Goal: Task Accomplishment & Management: Manage account settings

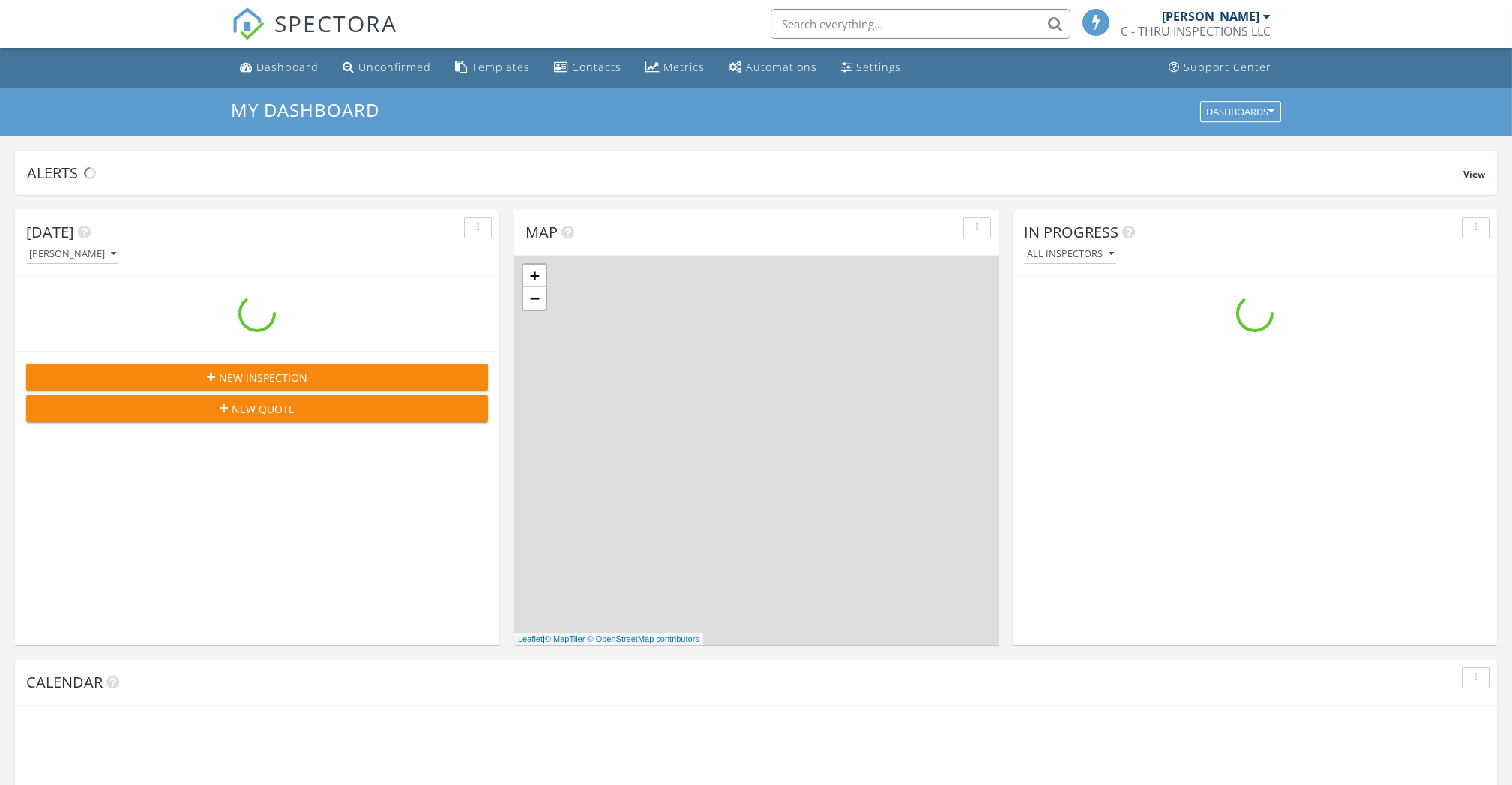
scroll to position [1394, 1542]
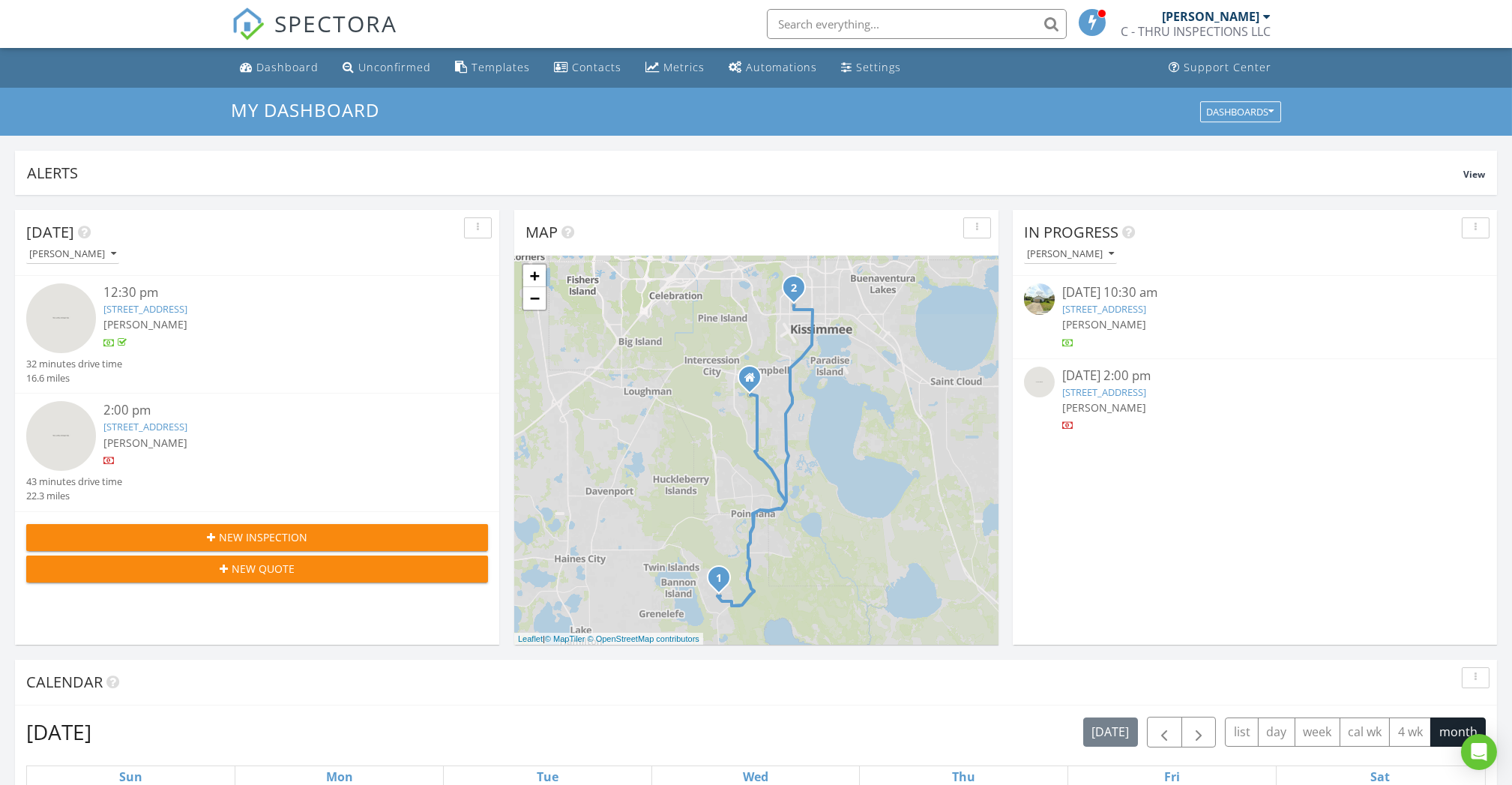
click at [187, 433] on link "2260 Cascades Blvd 108, Kissimmee, FL 34741" at bounding box center [145, 426] width 84 height 14
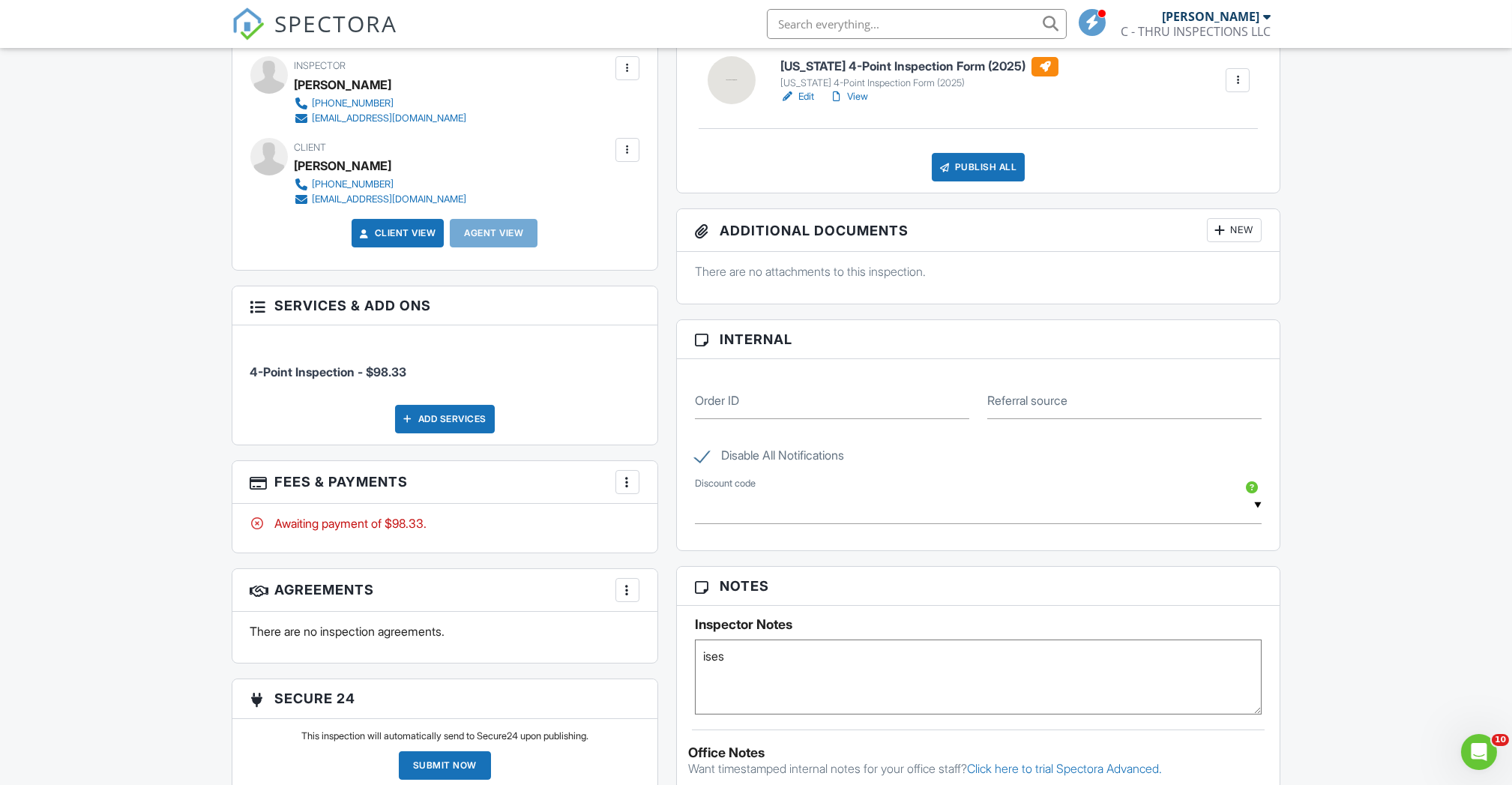
click at [621, 480] on div at bounding box center [628, 482] width 15 height 15
click at [688, 527] on li "Edit Fees & Payments" at bounding box center [703, 528] width 157 height 37
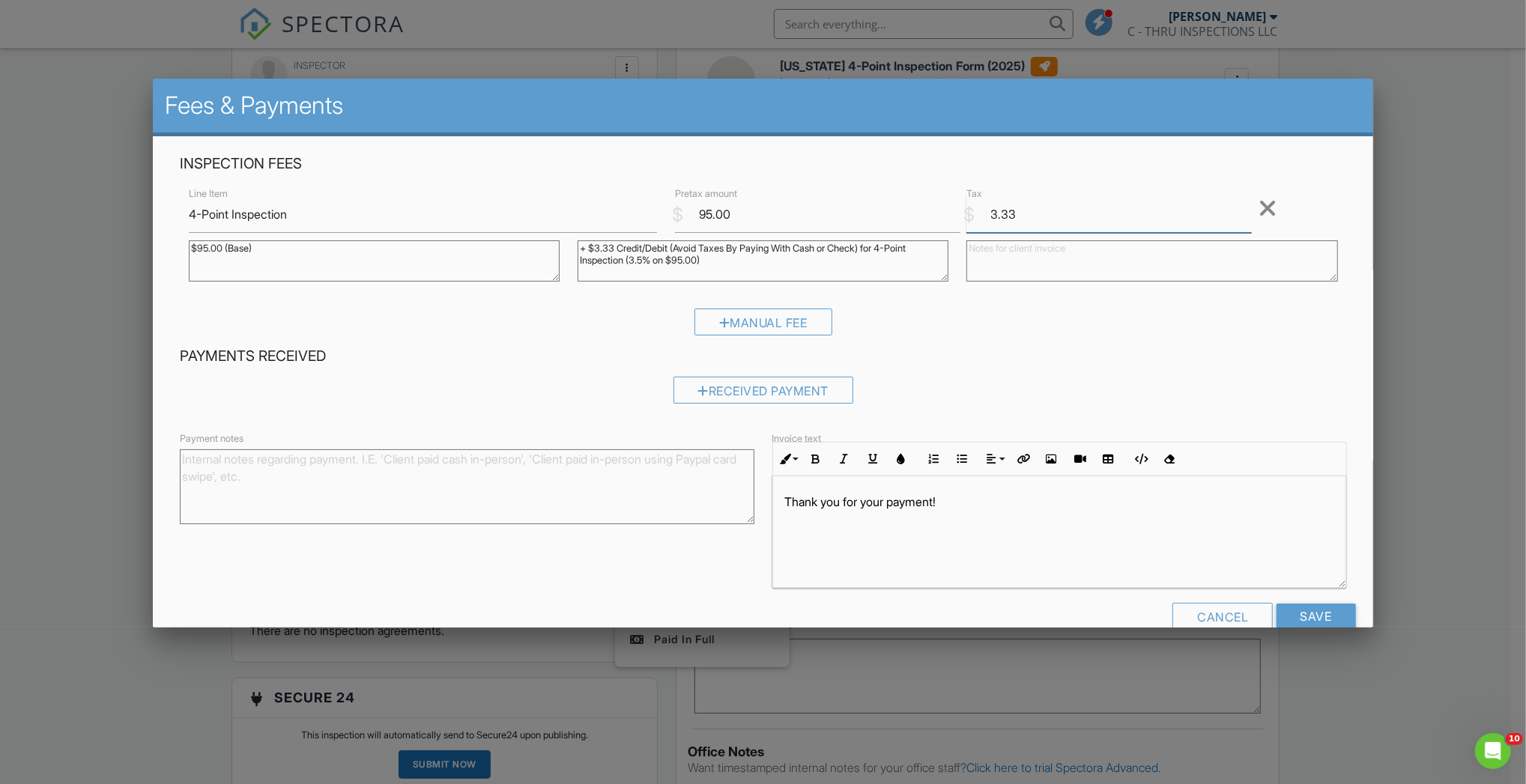
drag, startPoint x: 1036, startPoint y: 220, endPoint x: 875, endPoint y: 229, distance: 161.3
click at [875, 229] on div "Line Item 4-Point Inspection $ Pretax amount 95.00 $ Tax 3.33 Remove $95.00 (Ba…" at bounding box center [763, 239] width 1167 height 109
type input "0.00"
click at [815, 373] on div "Payments Received Received Payment" at bounding box center [763, 379] width 1185 height 68
click at [813, 382] on div "Received Payment" at bounding box center [763, 389] width 180 height 27
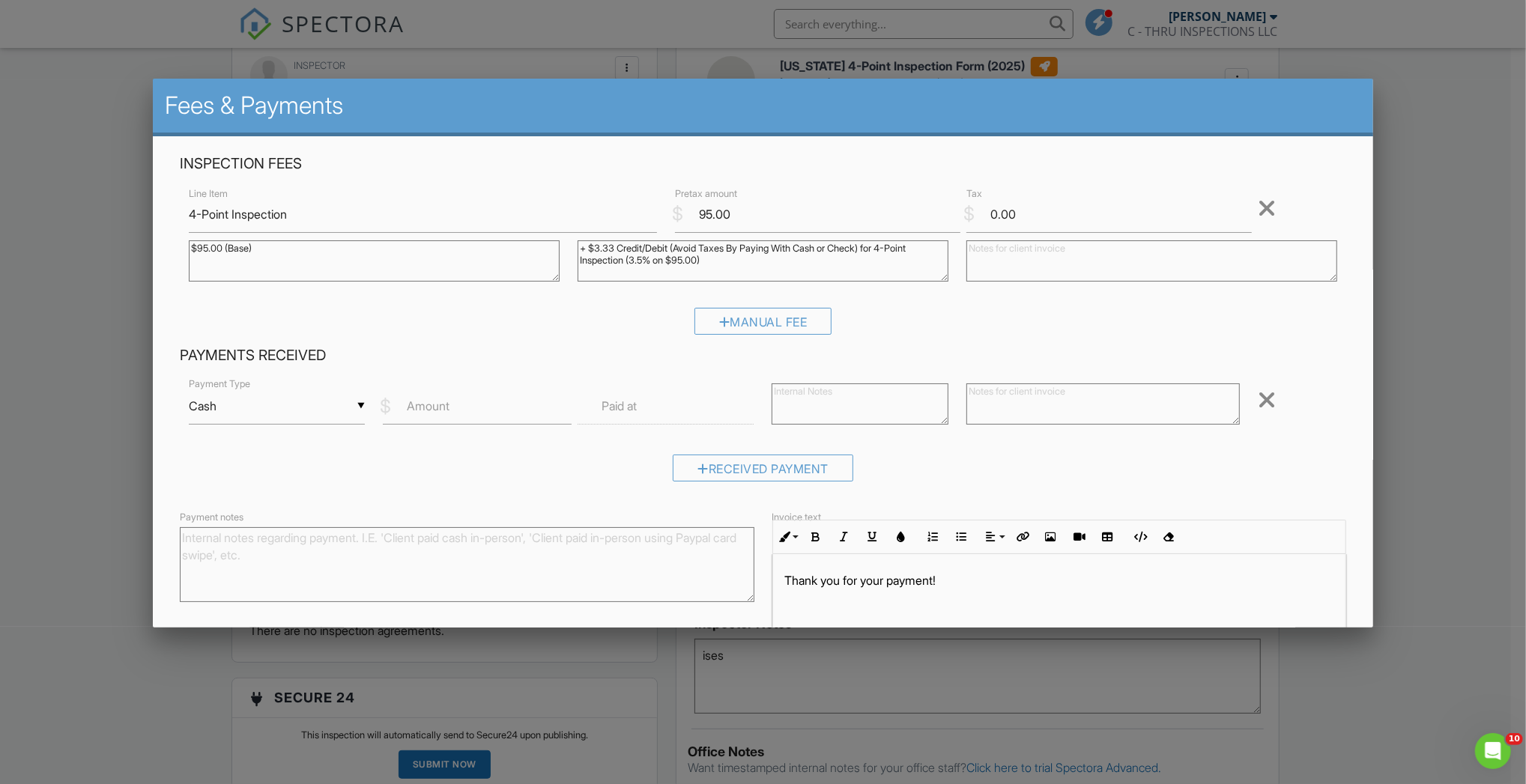
click at [299, 404] on div "▼ Cash Cash Check On-Site Card Other Cash Check On-Site Card Other" at bounding box center [277, 406] width 177 height 37
click at [249, 585] on span "Other" at bounding box center [276, 603] width 150 height 37
type input "Other"
click at [459, 395] on input "Amount" at bounding box center [477, 406] width 189 height 37
type input "95.00"
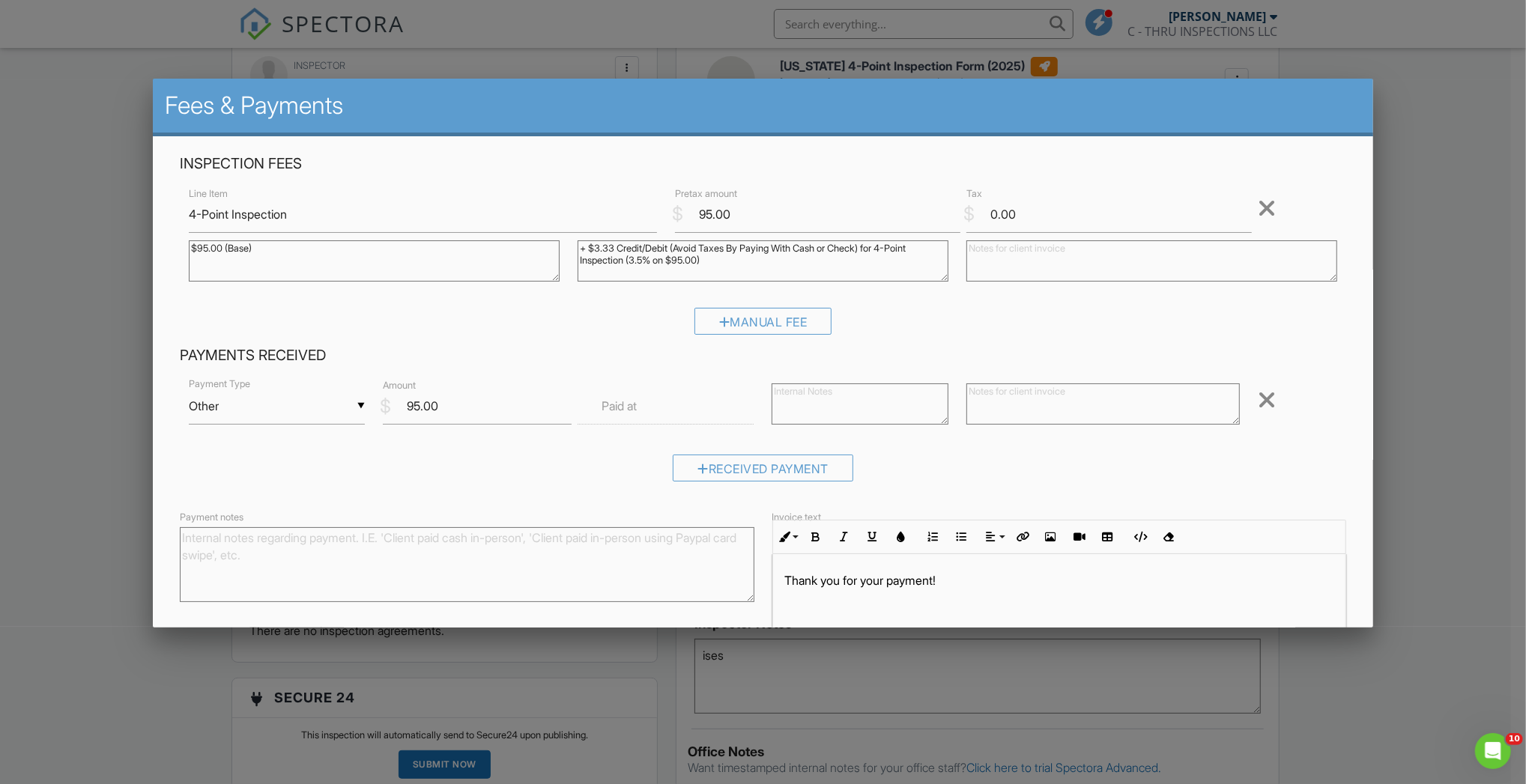
click at [809, 394] on textarea at bounding box center [860, 404] width 177 height 41
type textarea "ZELLE"
click at [1013, 410] on textarea at bounding box center [1103, 404] width 273 height 41
type textarea "ZELLE"
click at [207, 540] on textarea "Payment notes" at bounding box center [466, 564] width 574 height 75
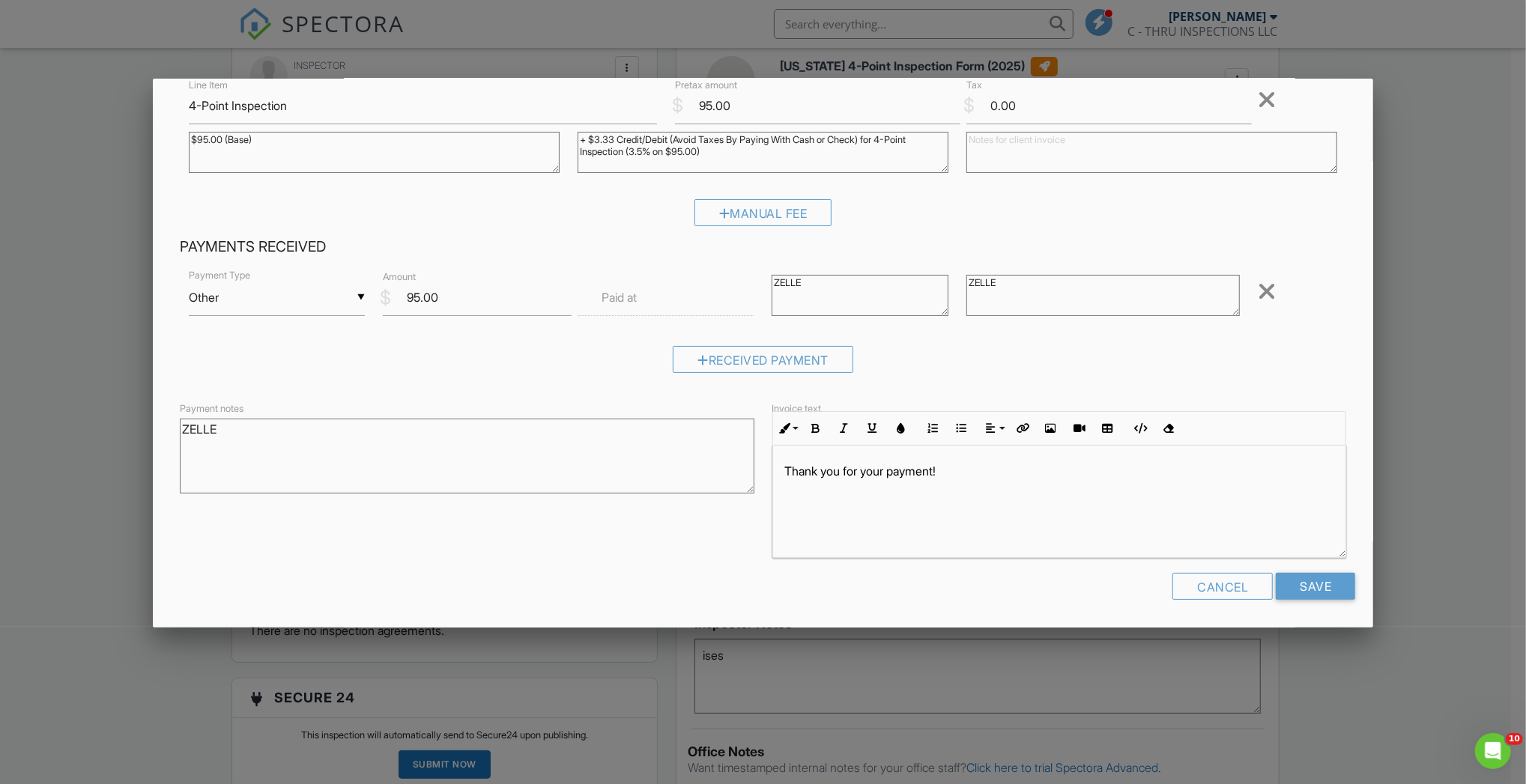
scroll to position [110, 0]
type textarea "ZELLE"
click at [1312, 588] on input "Save" at bounding box center [1315, 586] width 79 height 27
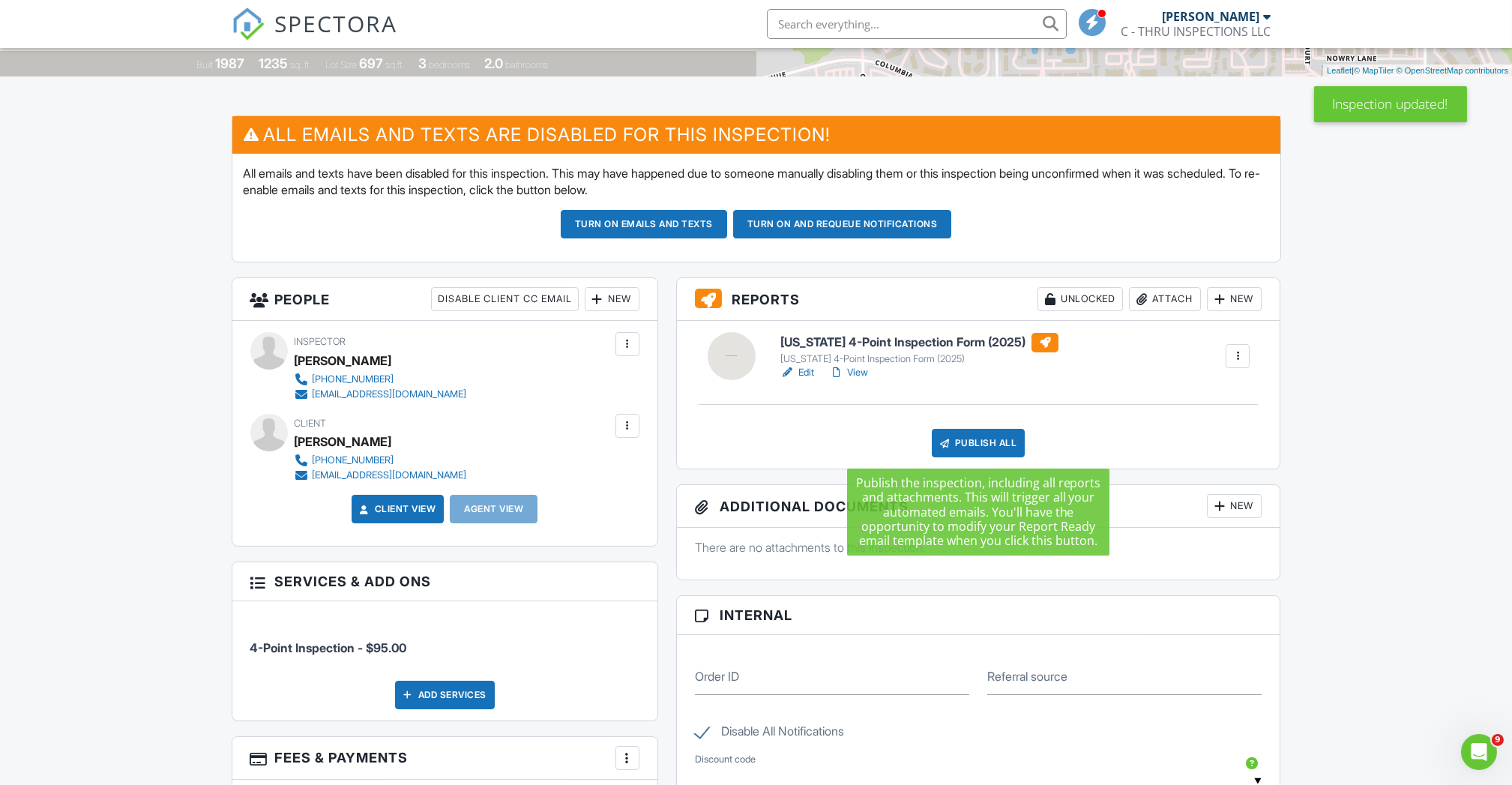
click at [981, 433] on div "Publish All" at bounding box center [978, 443] width 94 height 29
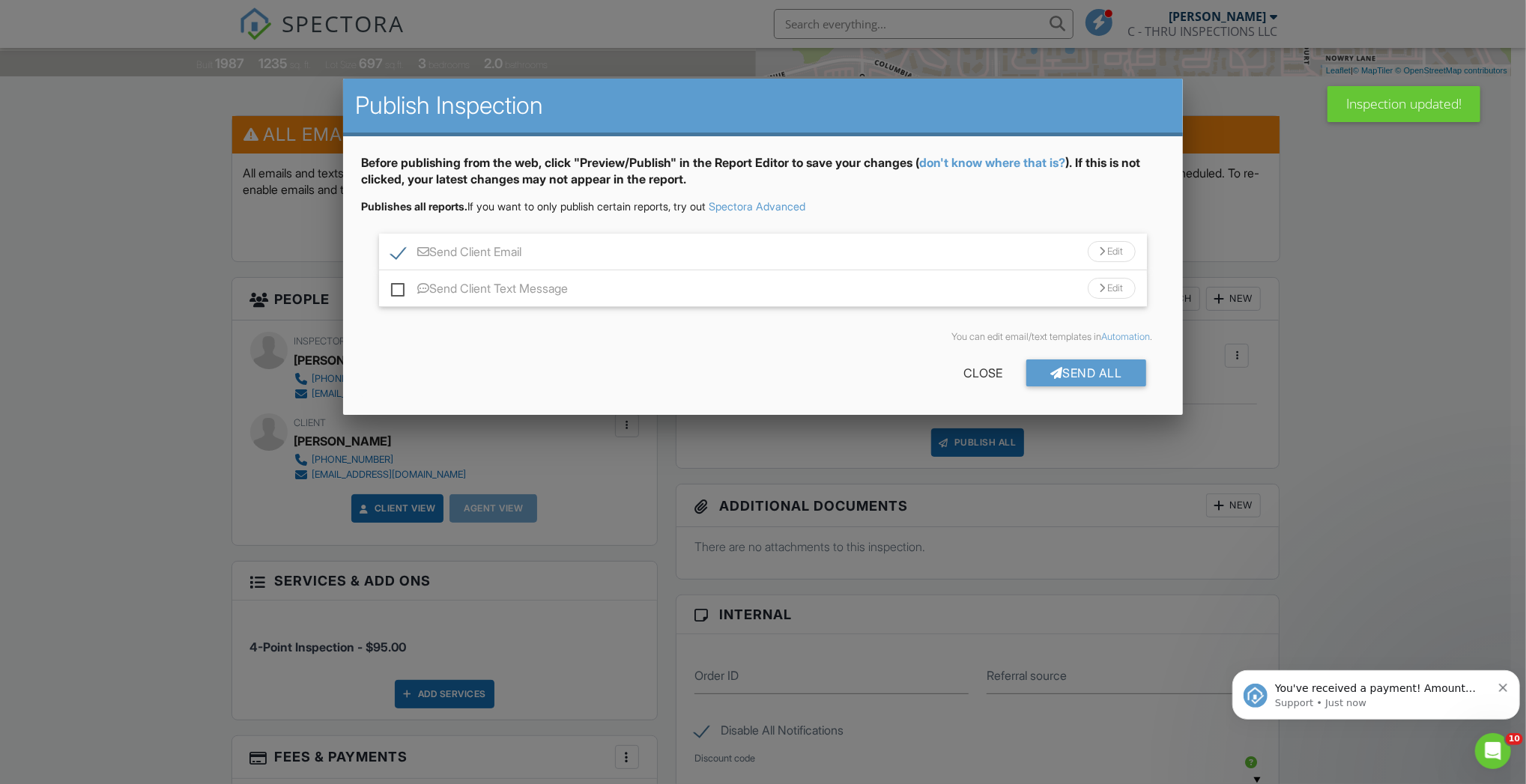
click at [412, 294] on label "Send Client Text Message" at bounding box center [480, 291] width 177 height 19
click at [400, 286] on input "Send Client Text Message" at bounding box center [396, 282] width 10 height 10
checkbox input "true"
drag, startPoint x: 1115, startPoint y: 360, endPoint x: 1126, endPoint y: 369, distance: 14.2
click at [1124, 368] on div "Send All" at bounding box center [1086, 373] width 120 height 27
